Goal: Complete application form

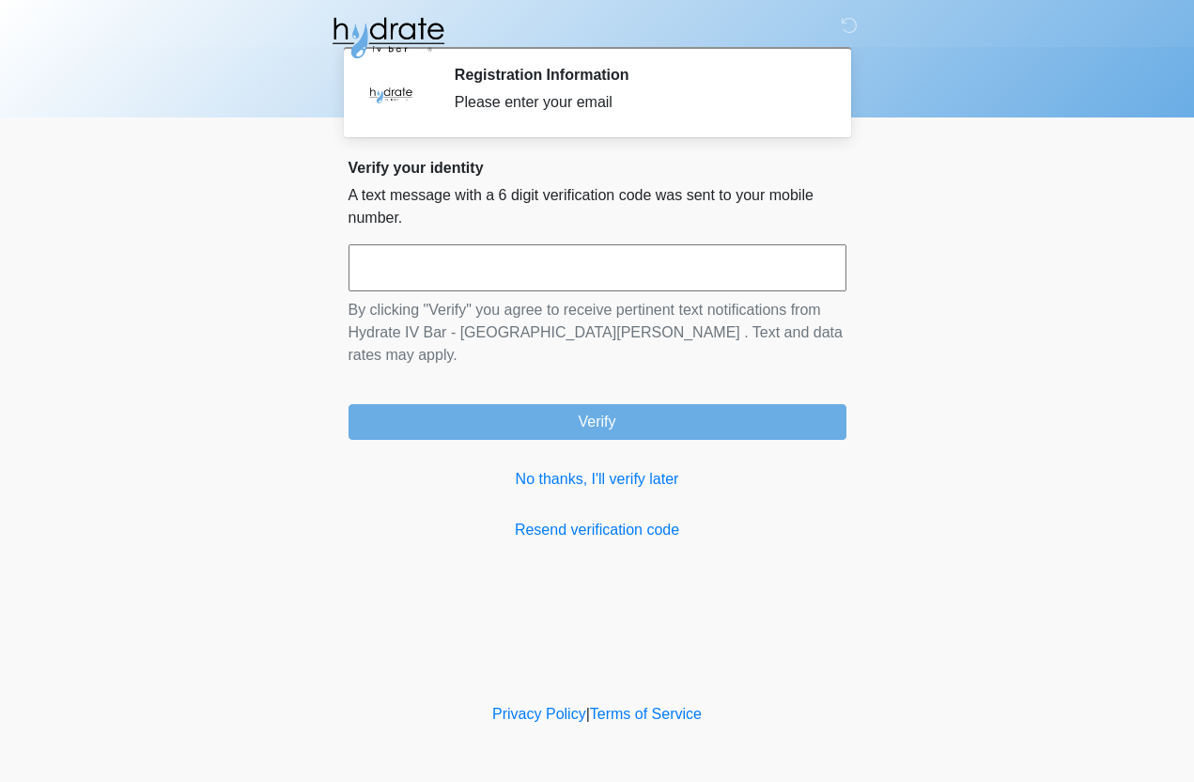
click at [708, 250] on input "text" at bounding box center [598, 267] width 498 height 47
type input "******"
click at [597, 404] on button "Verify" at bounding box center [598, 422] width 498 height 36
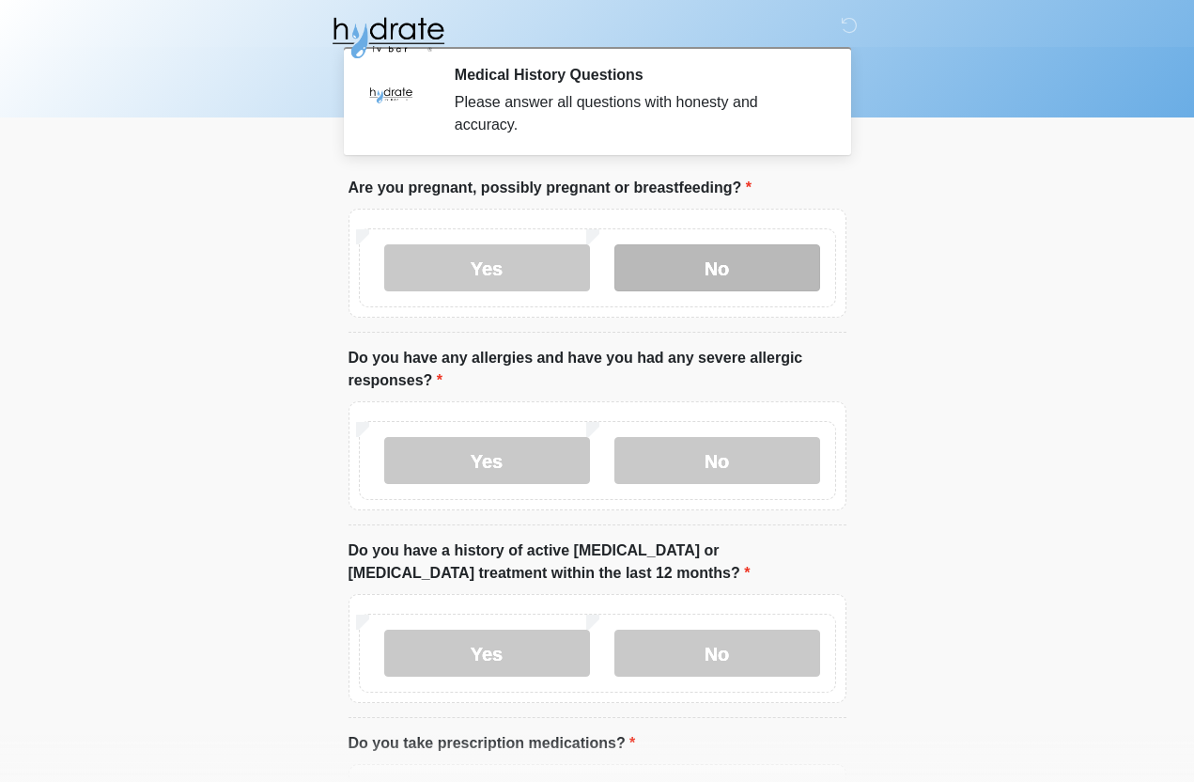
click at [715, 266] on label "No" at bounding box center [717, 267] width 206 height 47
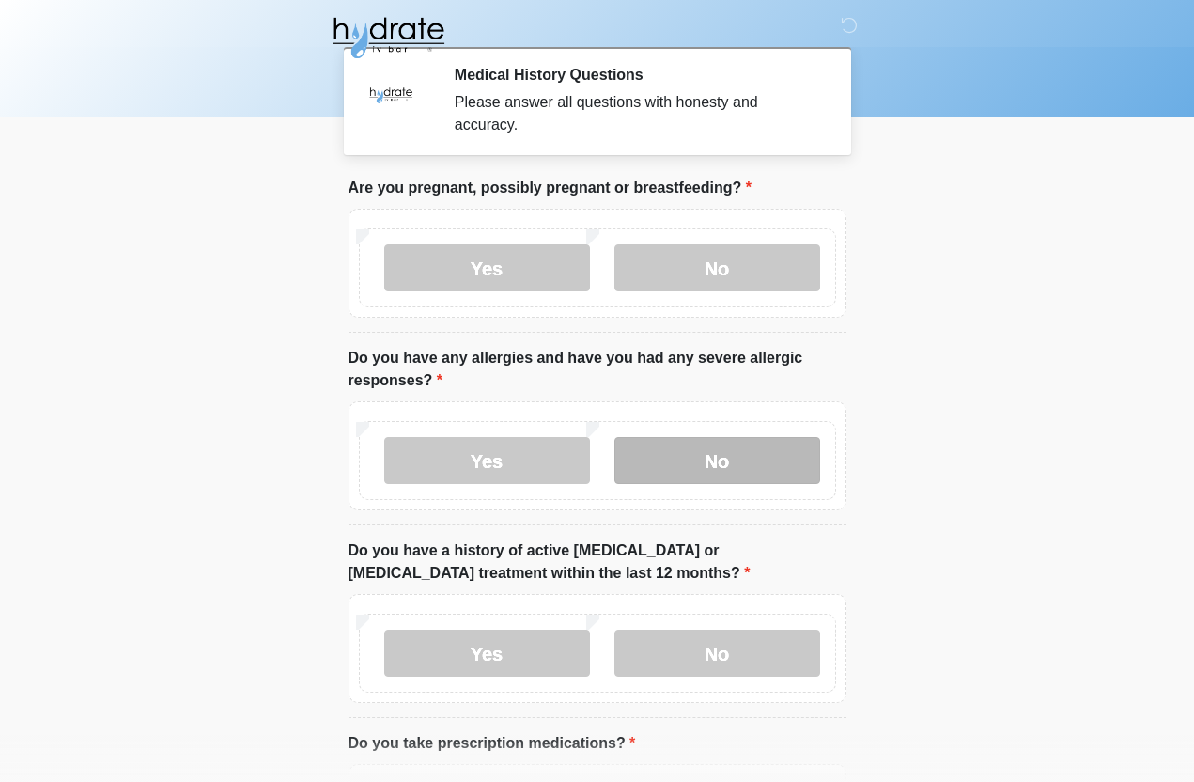
click at [732, 447] on label "No" at bounding box center [717, 460] width 206 height 47
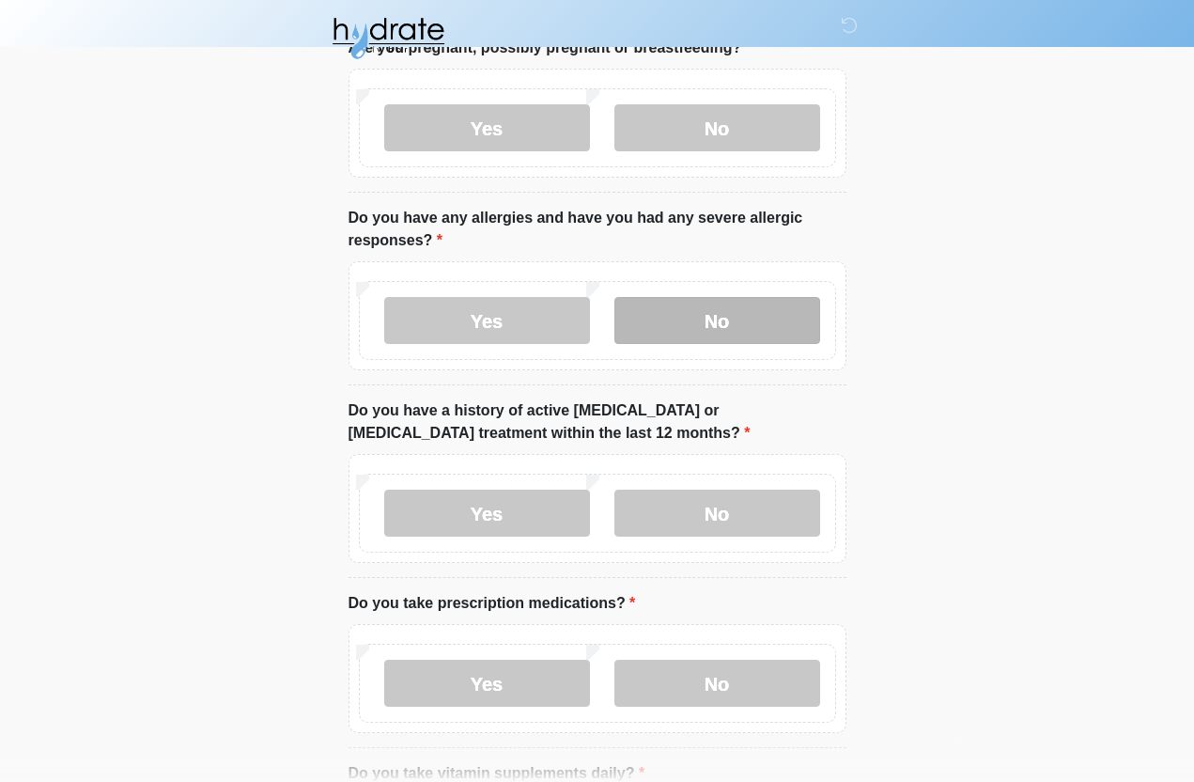
scroll to position [150, 0]
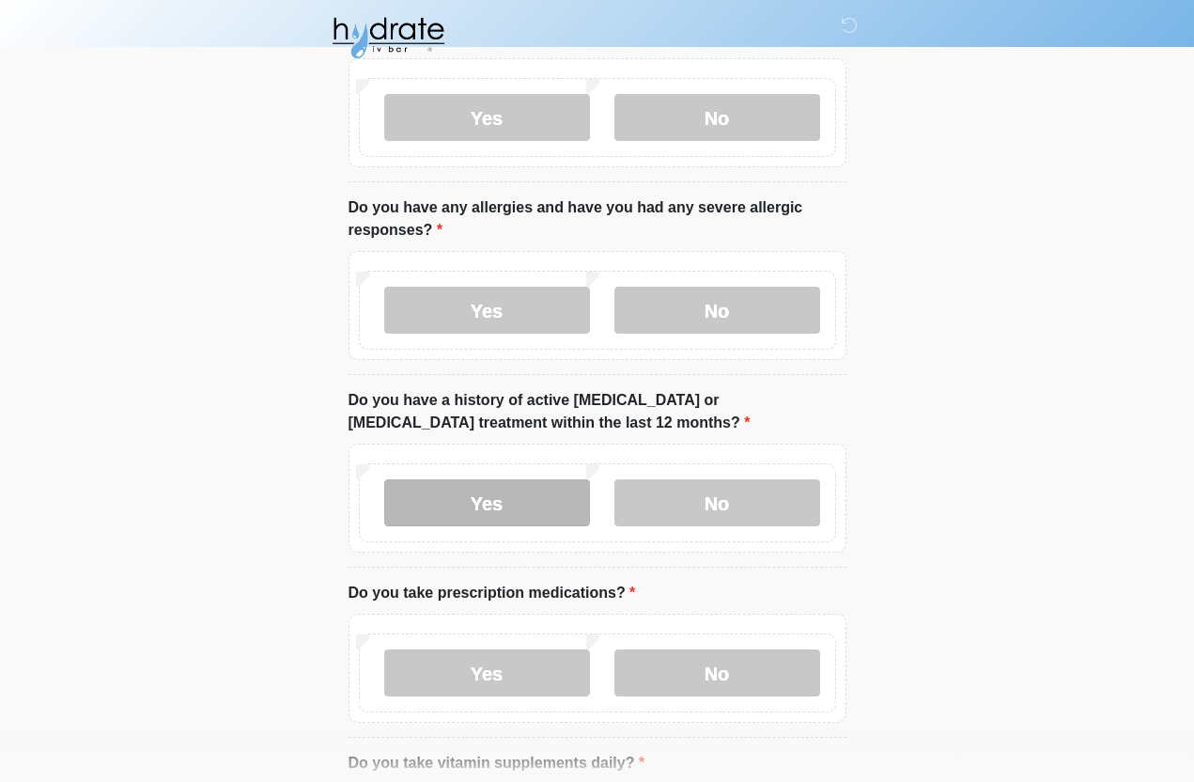
click at [529, 494] on label "Yes" at bounding box center [487, 502] width 206 height 47
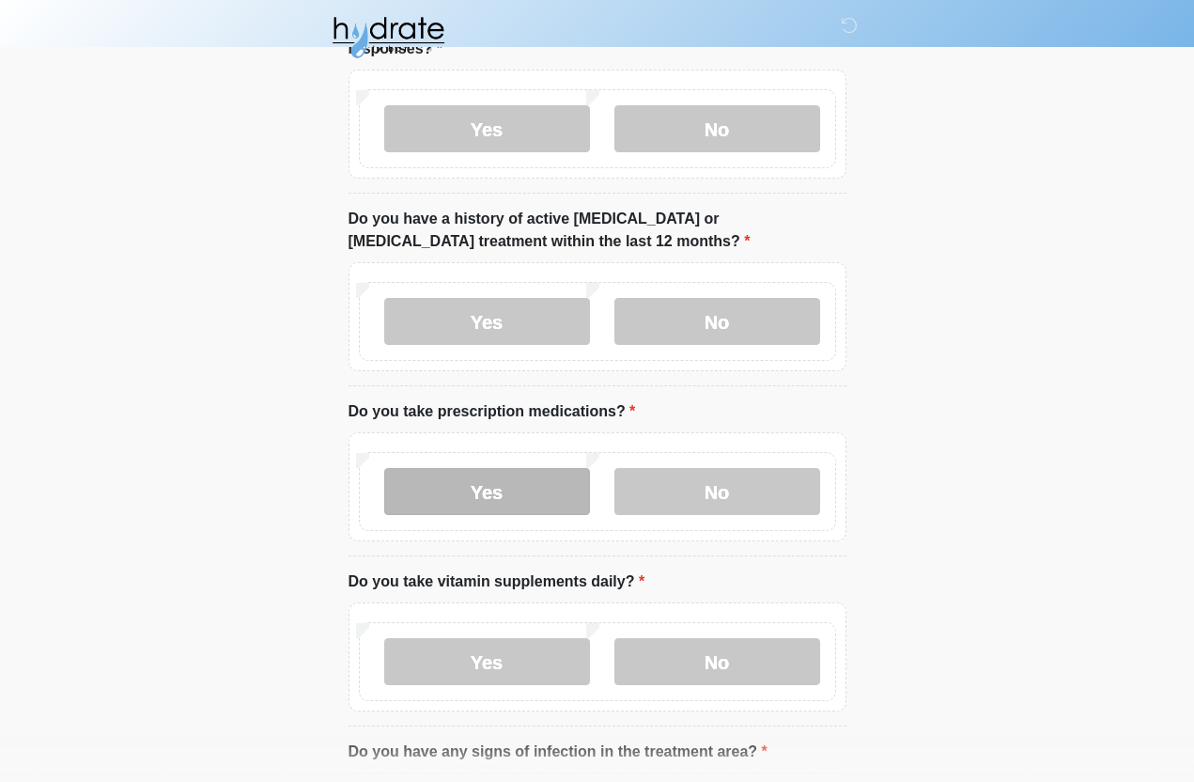
click at [524, 489] on label "Yes" at bounding box center [487, 491] width 206 height 47
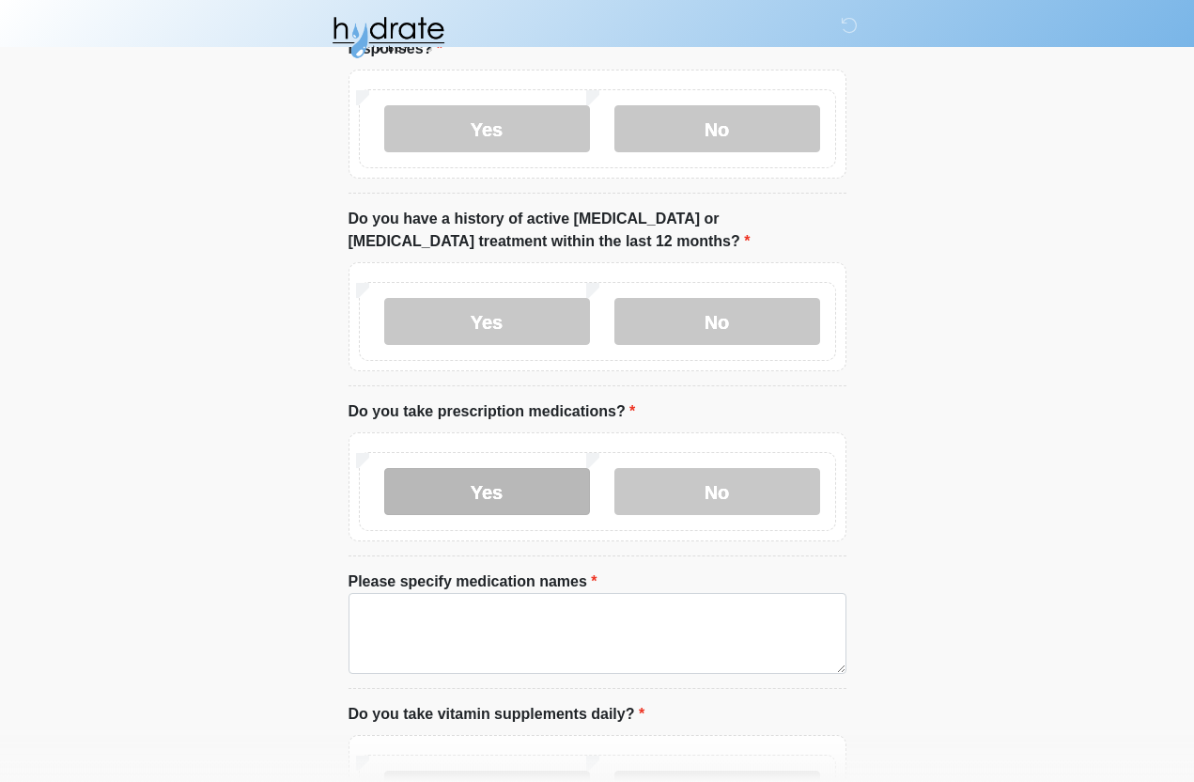
scroll to position [332, 0]
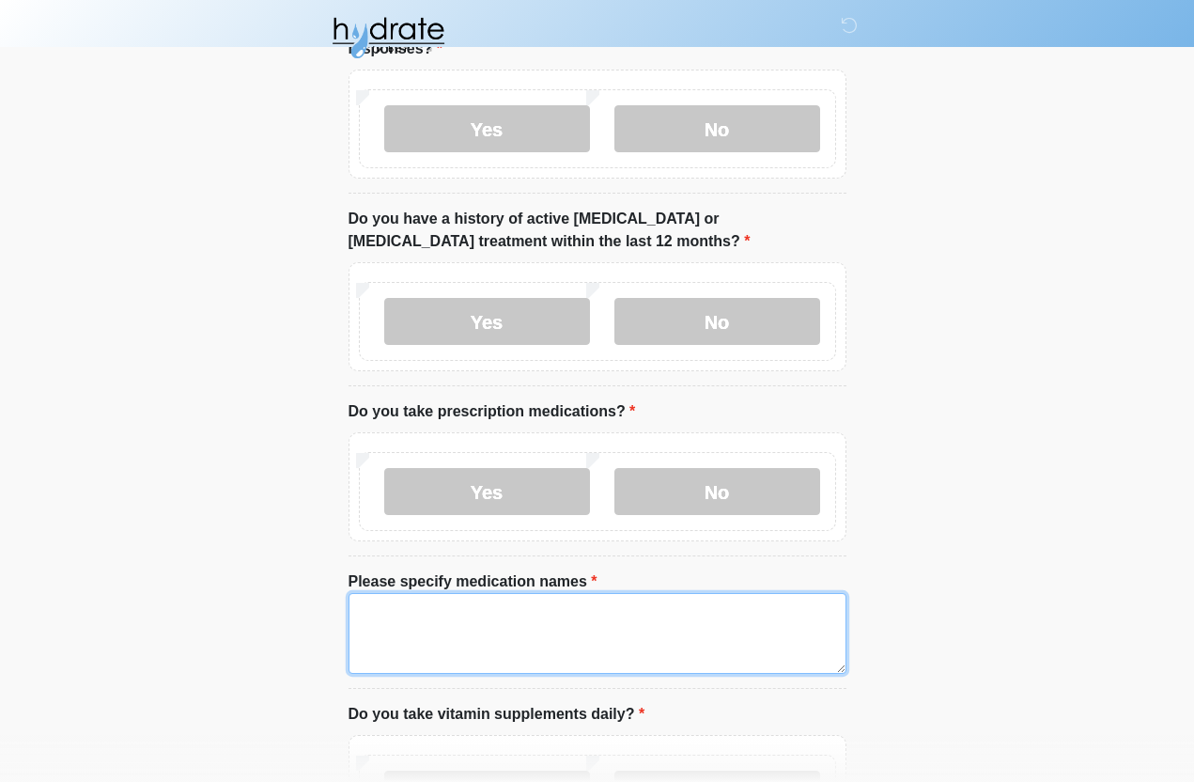
click at [646, 617] on textarea "Please specify medication names" at bounding box center [598, 633] width 498 height 81
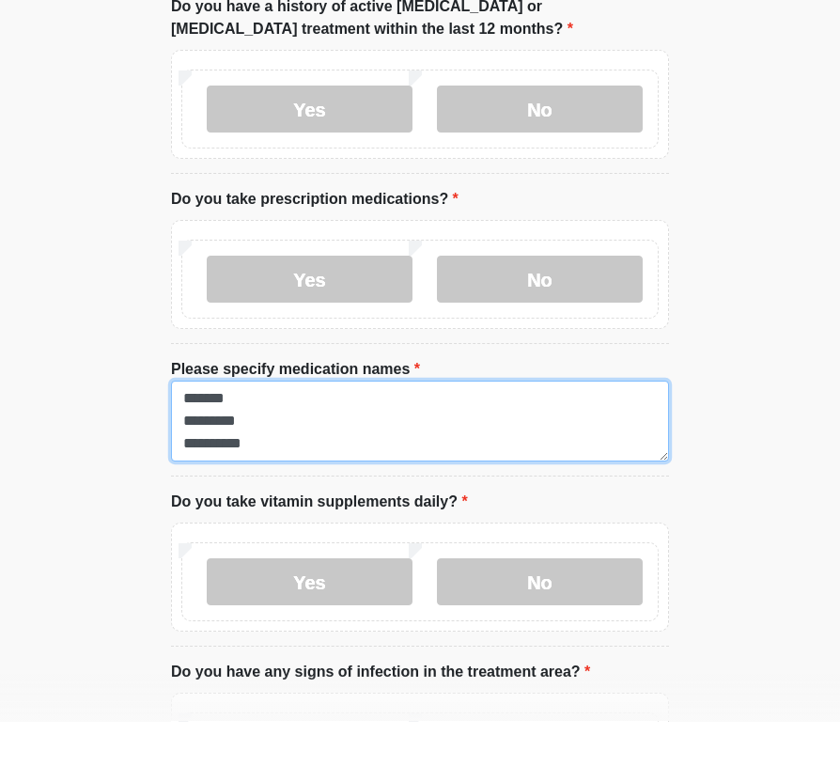
scroll to position [487, 0]
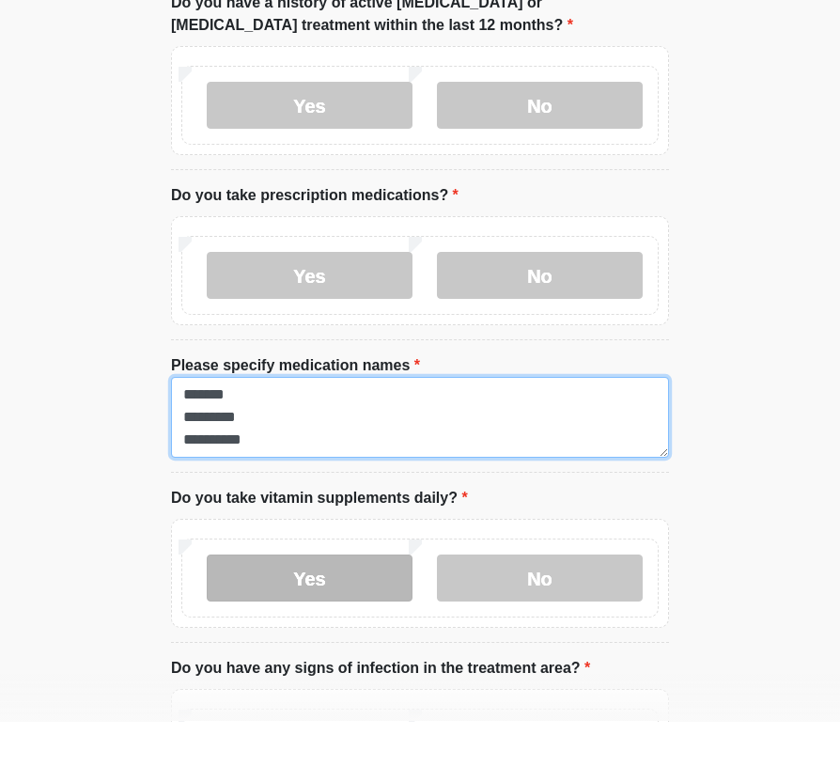
type textarea "**********"
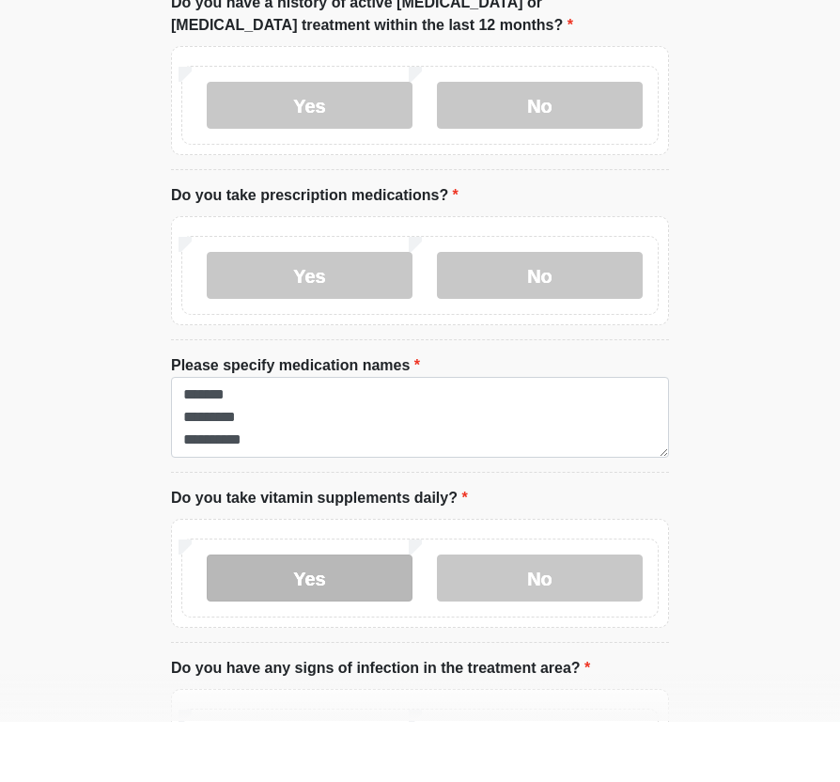
click at [341, 615] on label "Yes" at bounding box center [310, 638] width 206 height 47
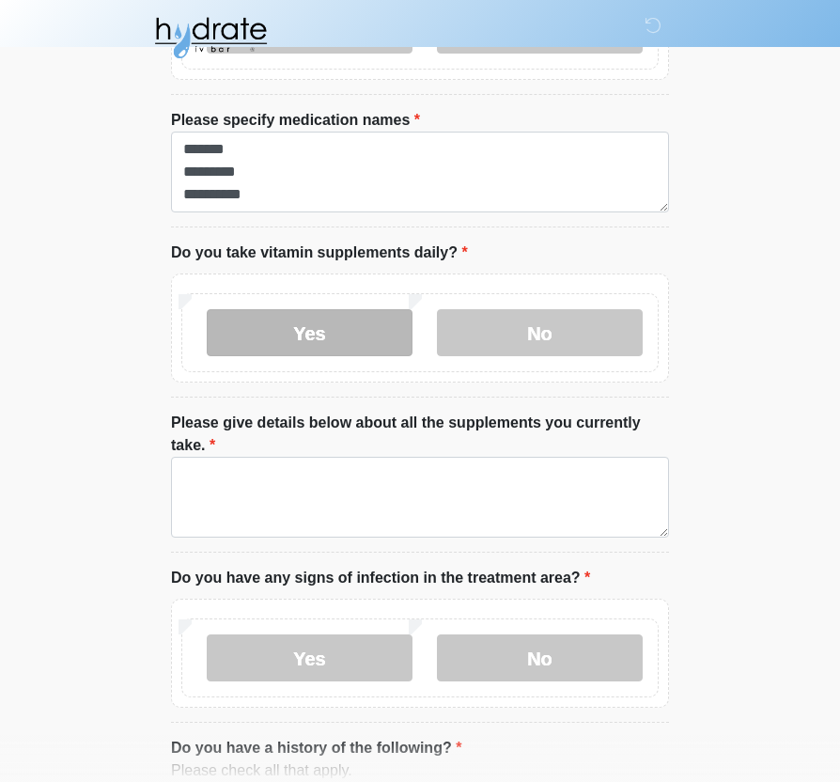
scroll to position [794, 0]
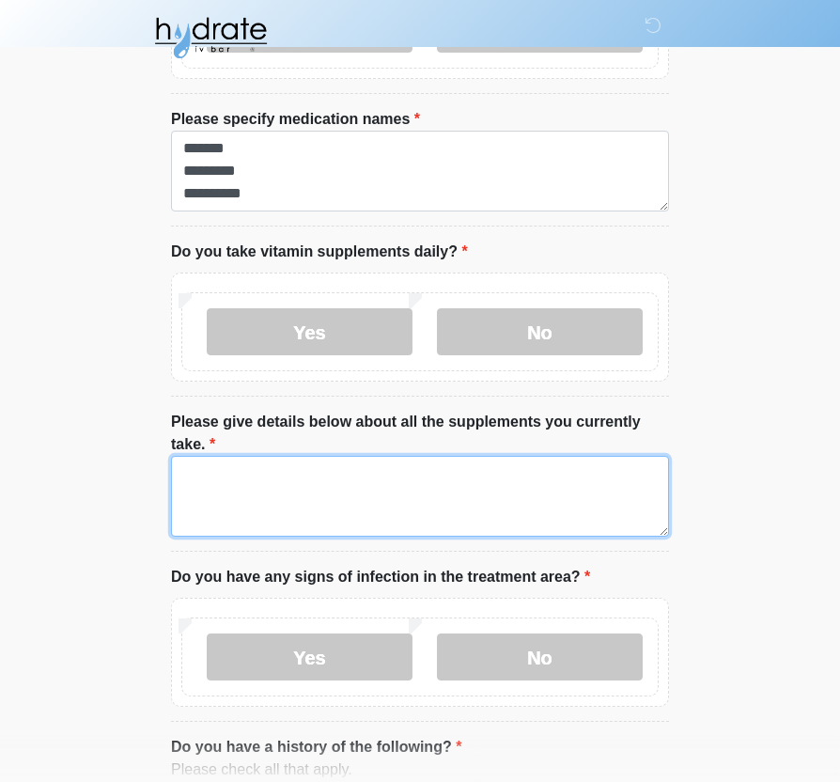
click at [335, 488] on textarea "Please give details below about all the supplements you currently take." at bounding box center [420, 496] width 498 height 81
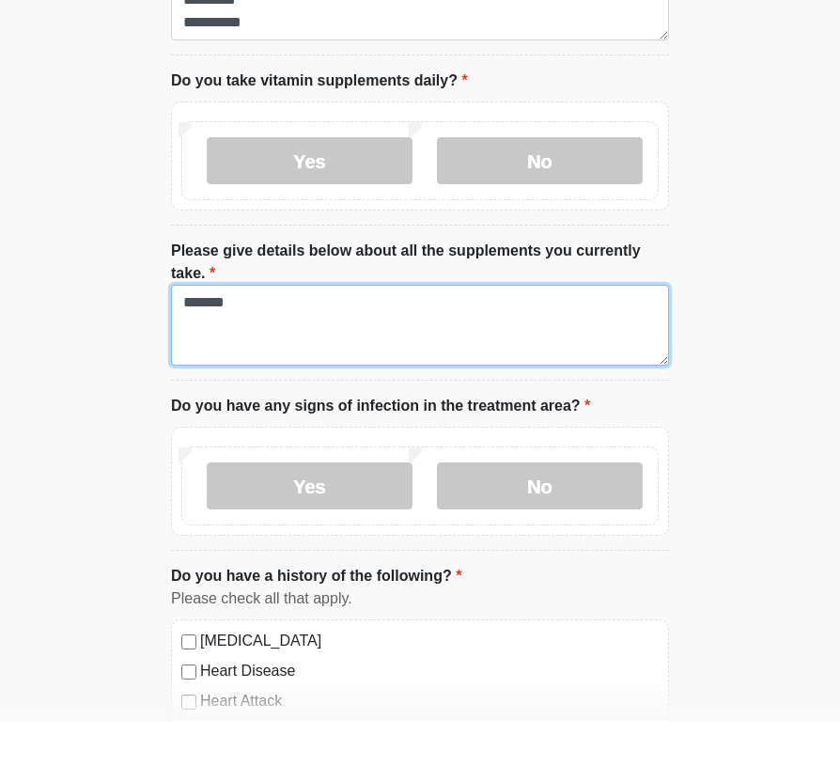
scroll to position [910, 0]
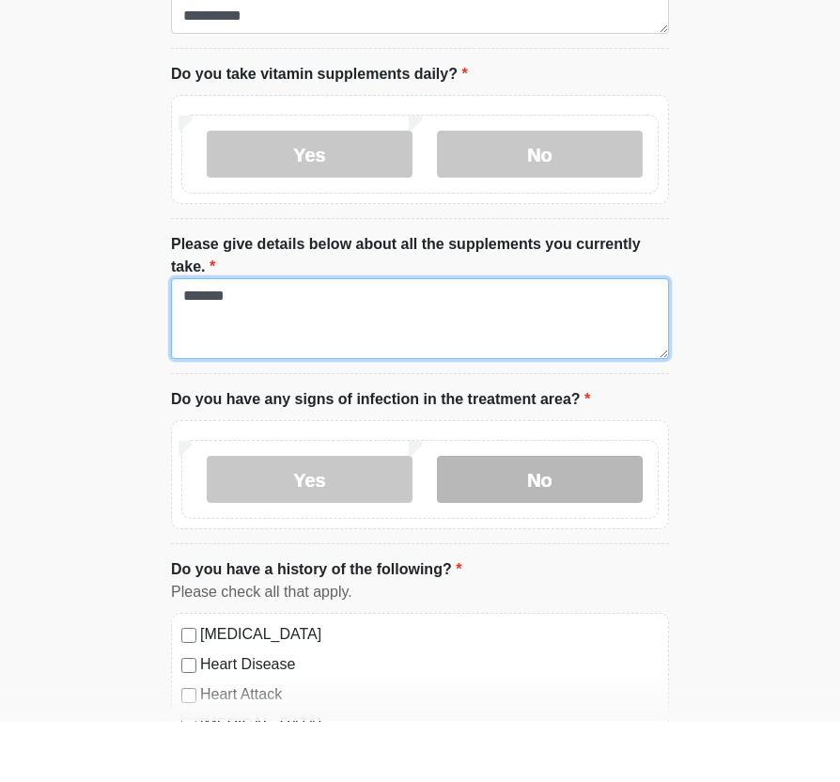
type textarea "*******"
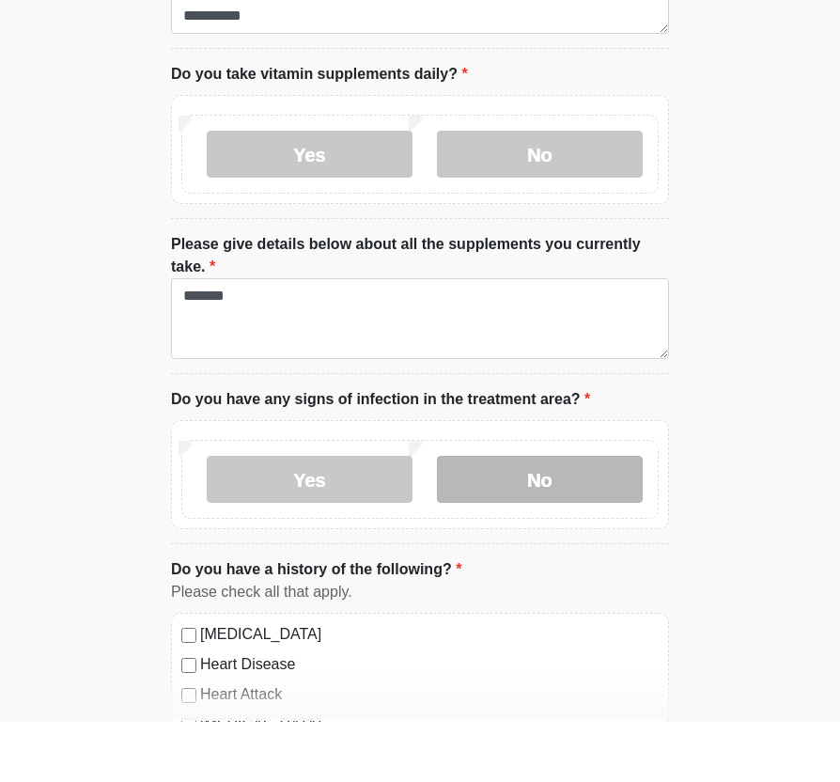
click at [525, 517] on label "No" at bounding box center [540, 540] width 206 height 47
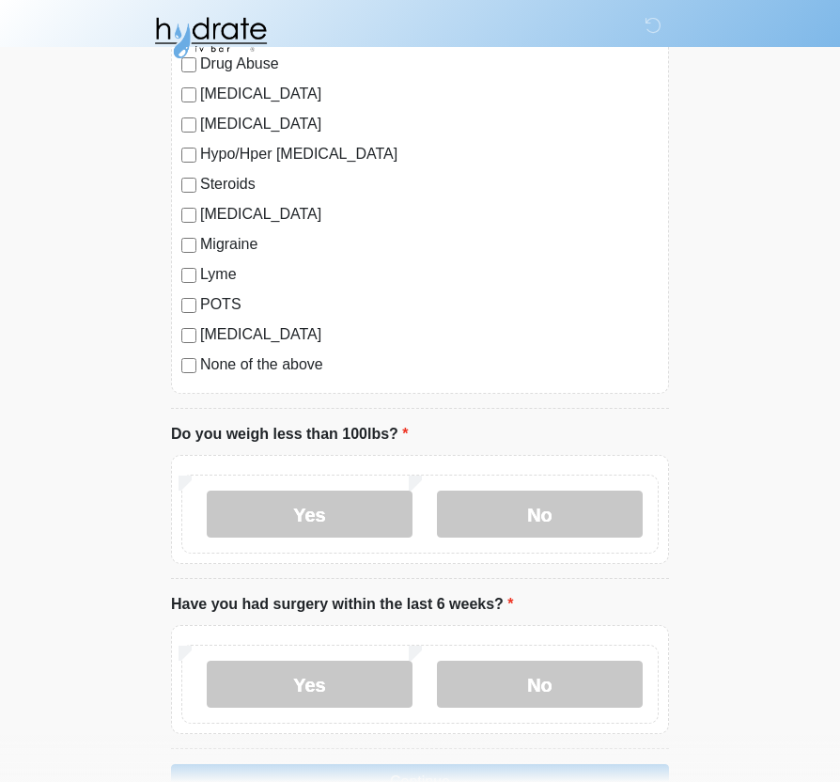
scroll to position [2209, 0]
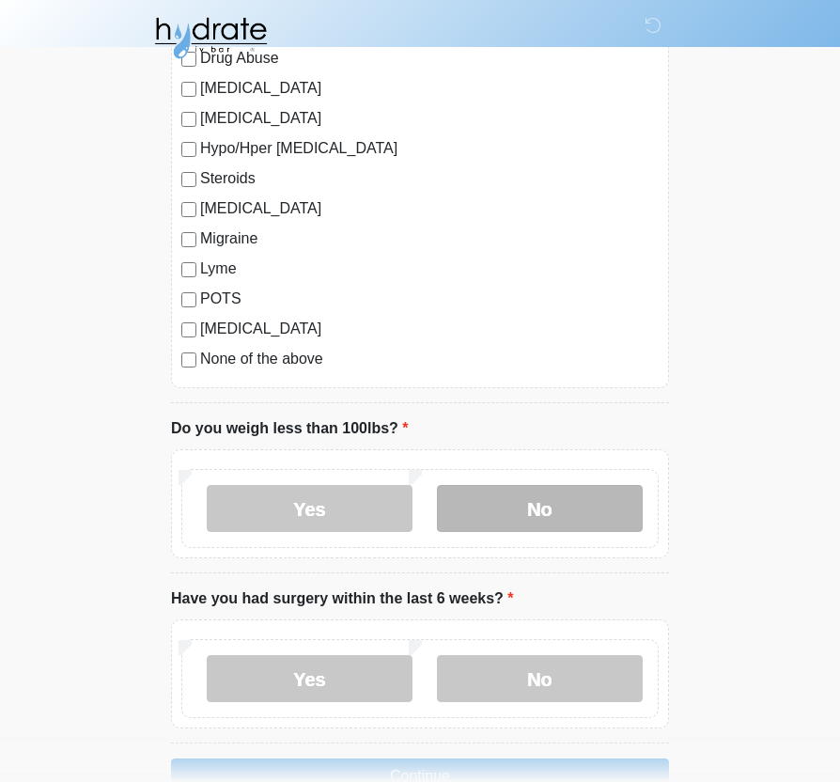
click at [565, 492] on label "No" at bounding box center [540, 508] width 206 height 47
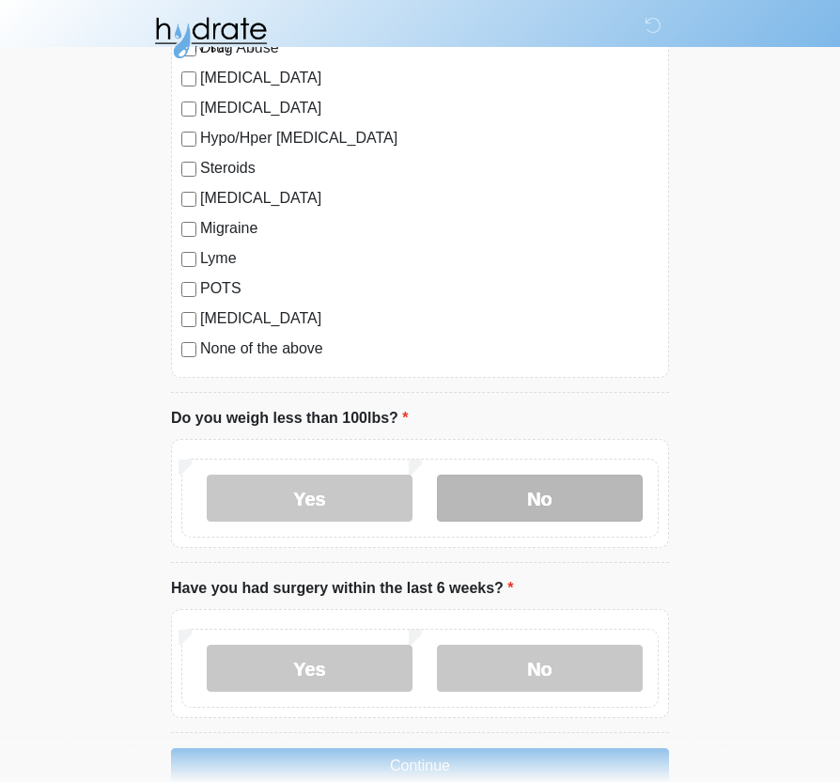
scroll to position [2246, 0]
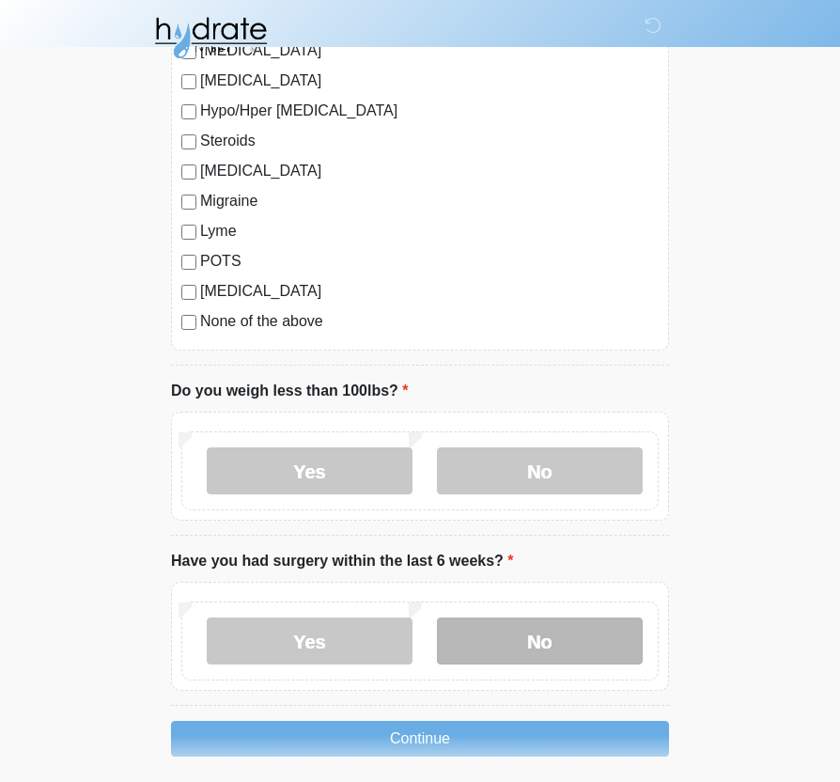
click at [550, 636] on label "No" at bounding box center [540, 640] width 206 height 47
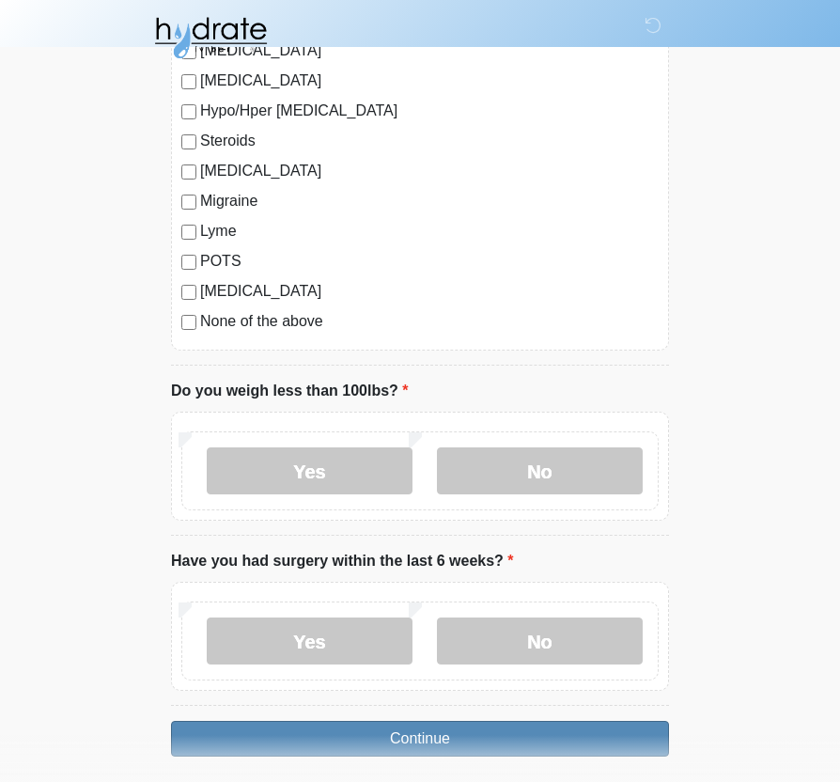
click at [530, 741] on button "Continue" at bounding box center [420, 739] width 498 height 36
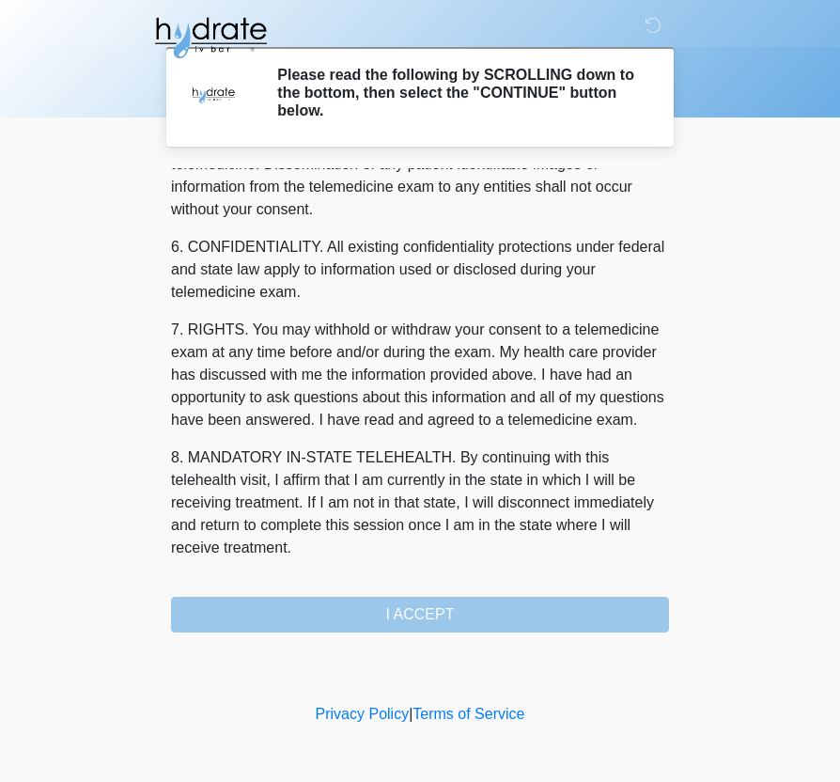
scroll to position [707, 0]
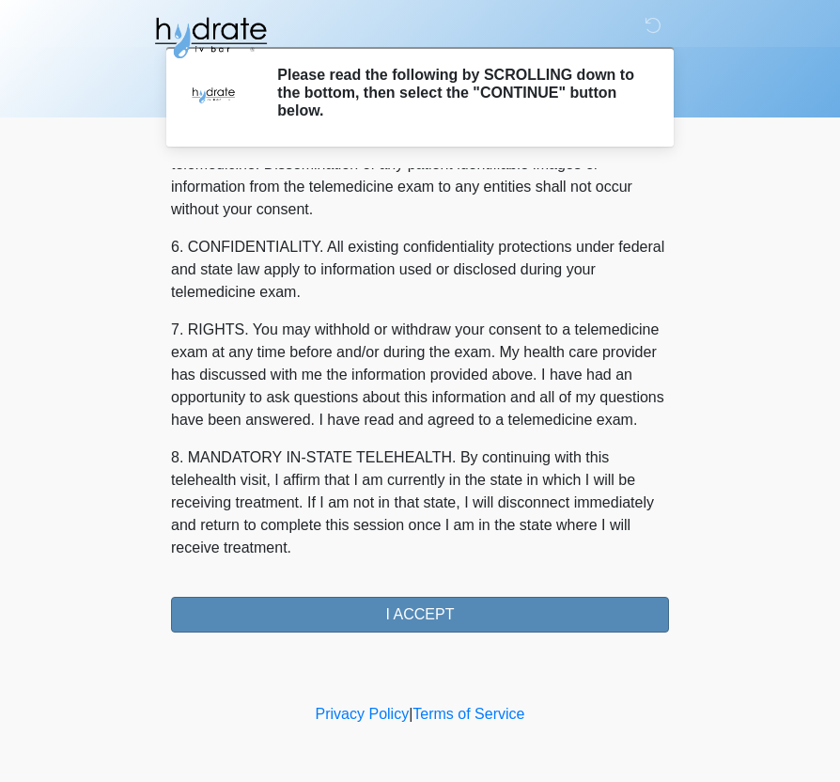
click at [487, 612] on button "I ACCEPT" at bounding box center [420, 615] width 498 height 36
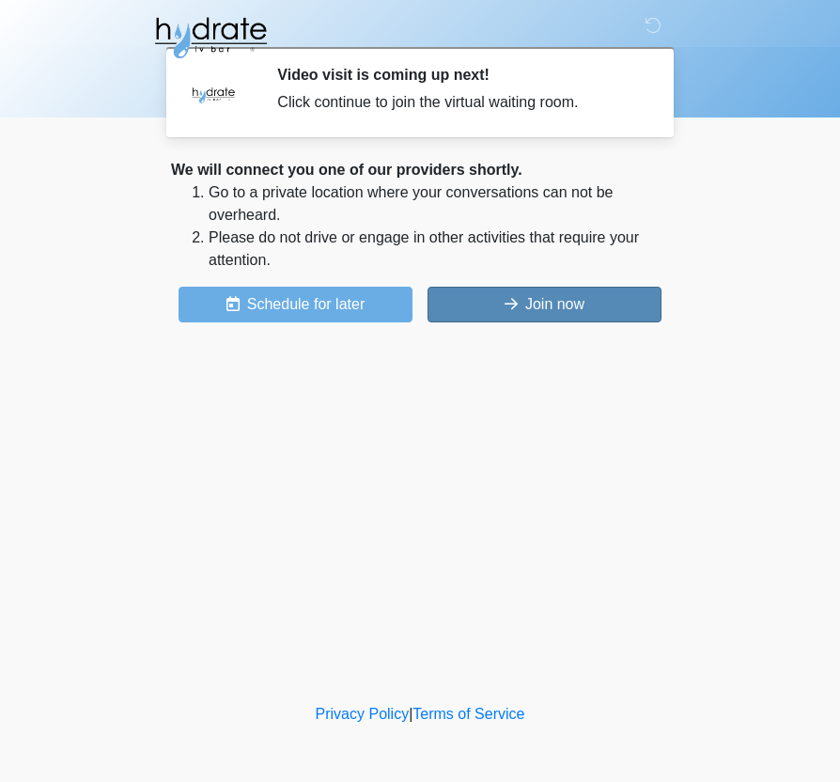
click at [564, 304] on button "Join now" at bounding box center [545, 305] width 234 height 36
